Goal: Find specific page/section

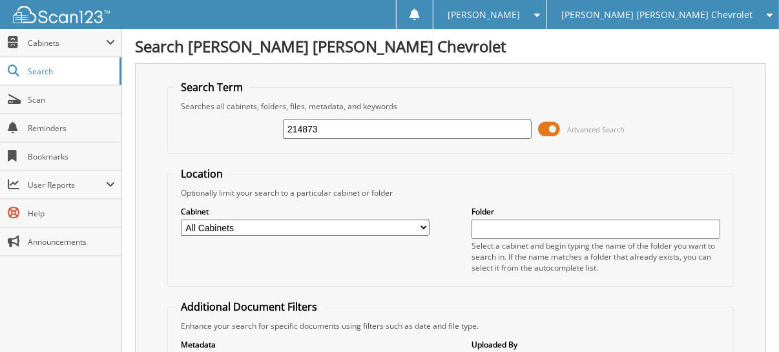
type input "214873"
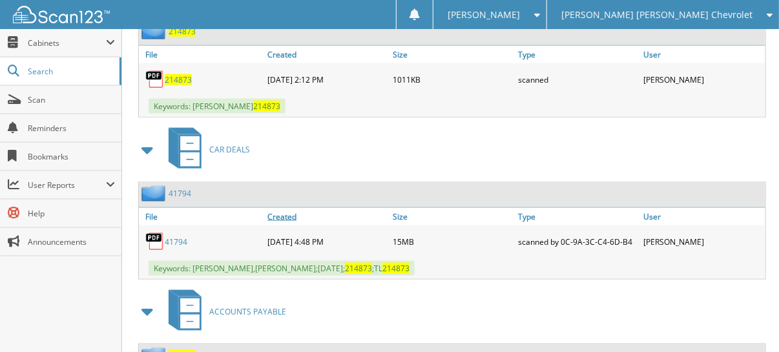
scroll to position [696, 0]
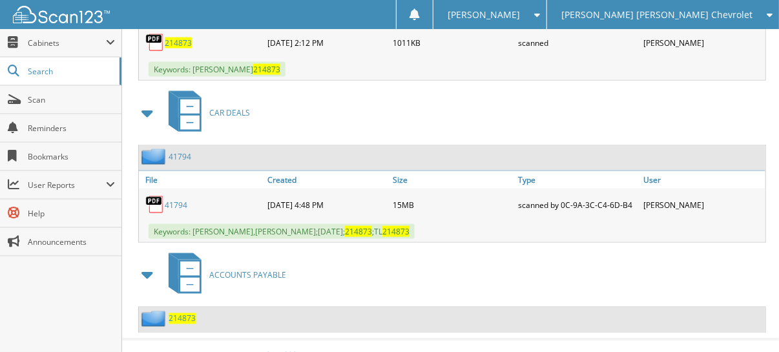
click at [172, 200] on link "41794" at bounding box center [176, 205] width 23 height 11
click at [143, 264] on span at bounding box center [148, 275] width 18 height 23
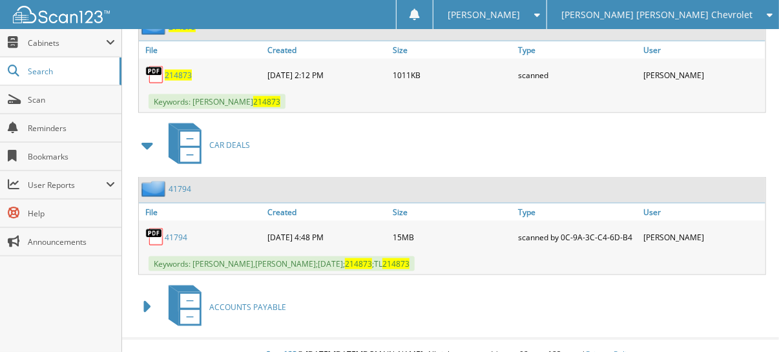
click at [145, 296] on span at bounding box center [148, 307] width 18 height 23
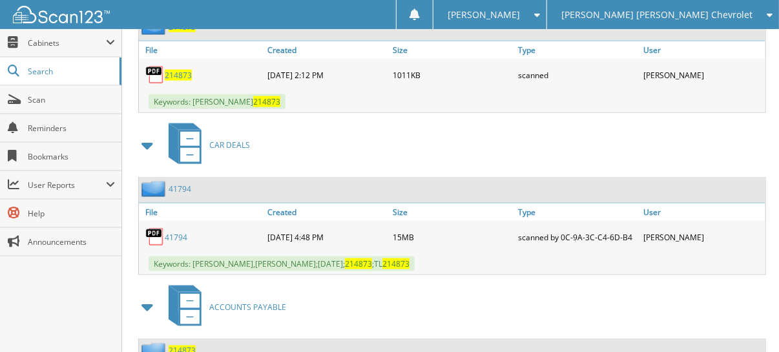
scroll to position [696, 0]
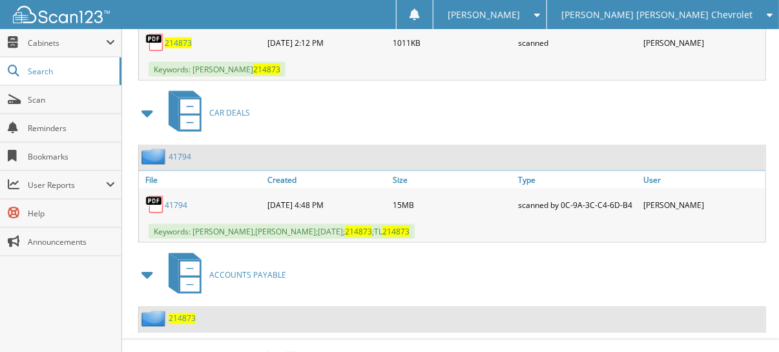
click at [183, 313] on span "214873" at bounding box center [182, 318] width 27 height 11
